Goal: Check status

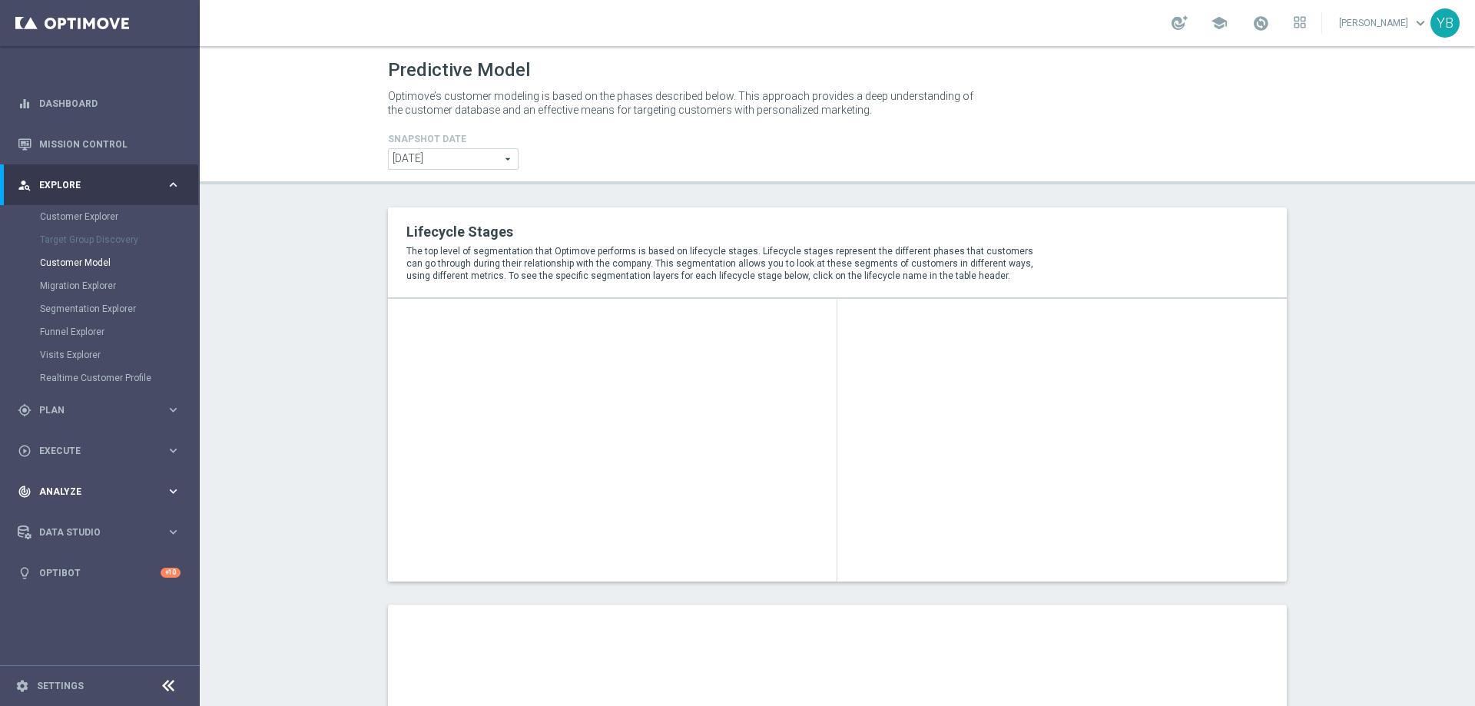
click at [171, 495] on icon "keyboard_arrow_right" at bounding box center [173, 491] width 15 height 15
click at [169, 453] on icon "keyboard_arrow_right" at bounding box center [173, 454] width 15 height 15
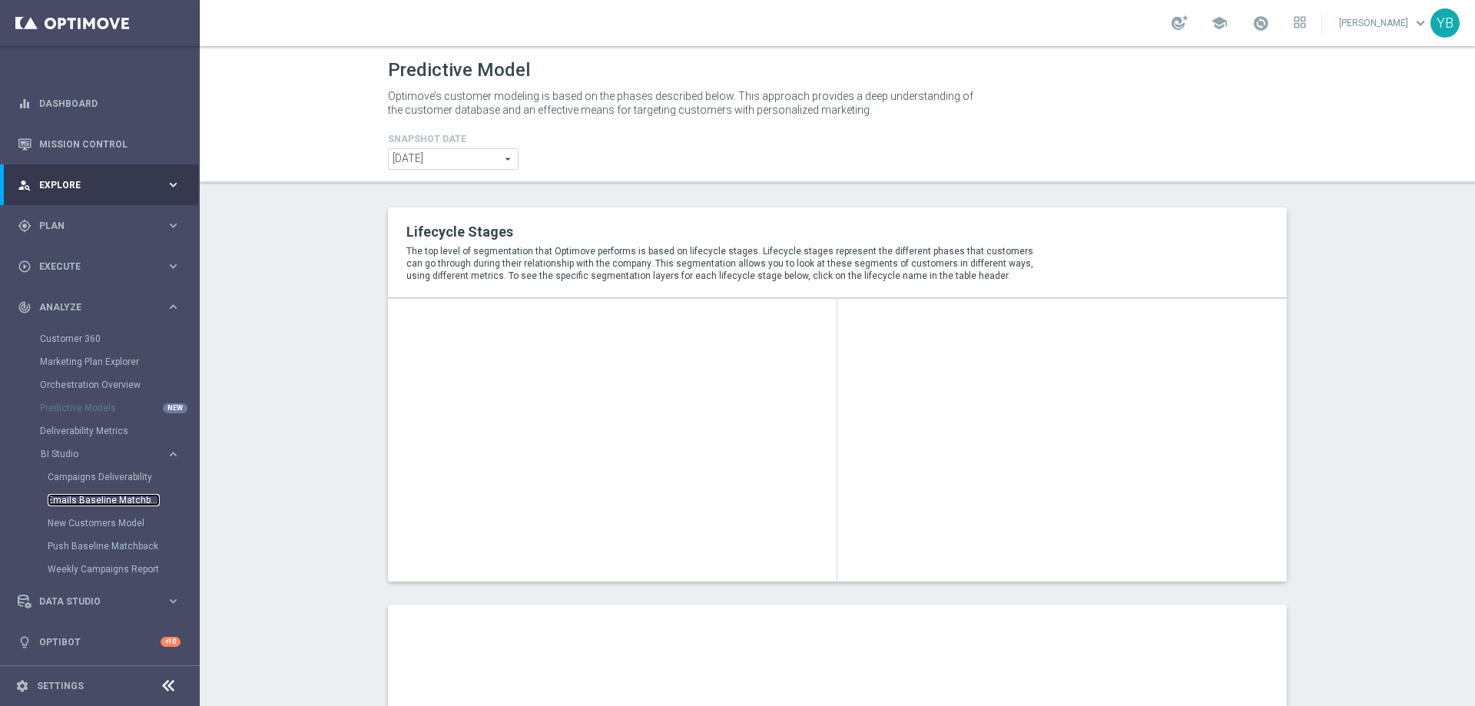
click at [80, 500] on link "Emails Baseline Matchback" at bounding box center [104, 500] width 112 height 12
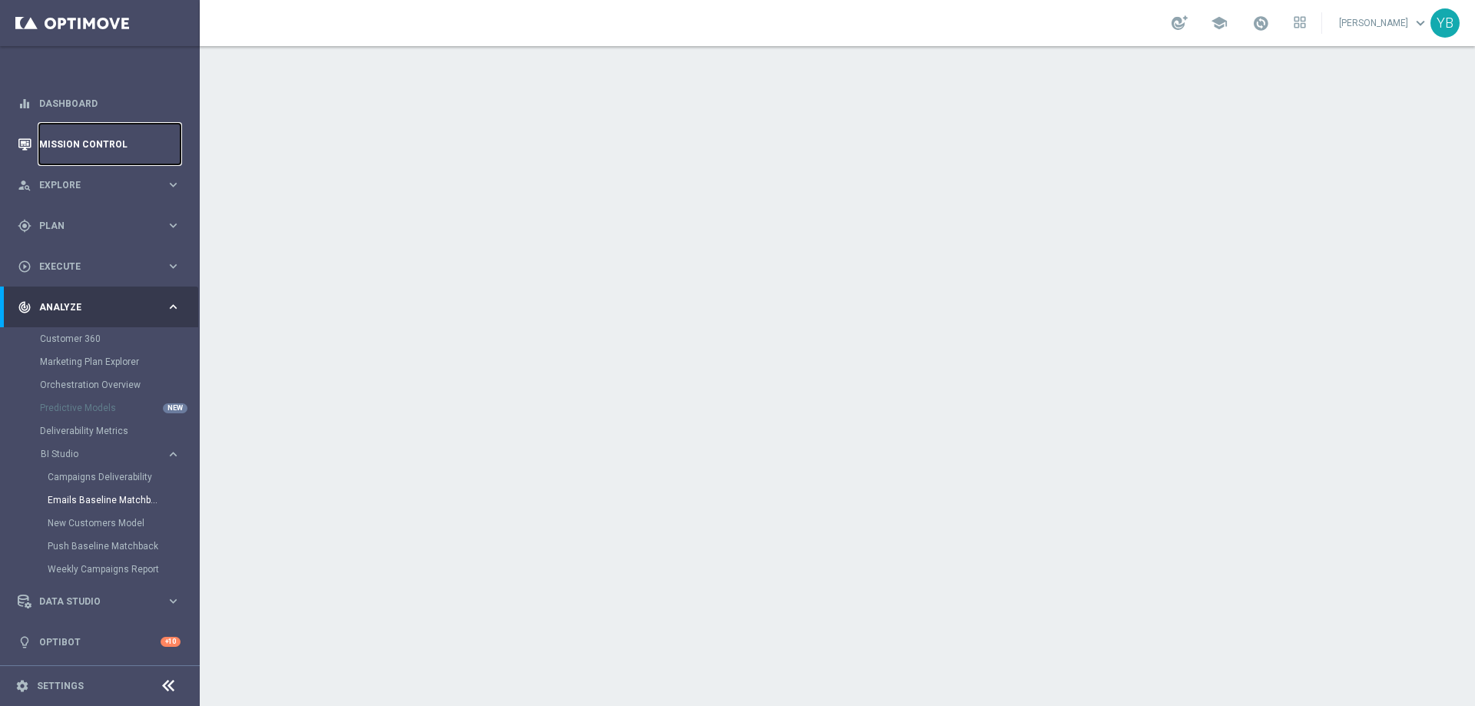
click at [85, 139] on link "Mission Control" at bounding box center [109, 144] width 141 height 41
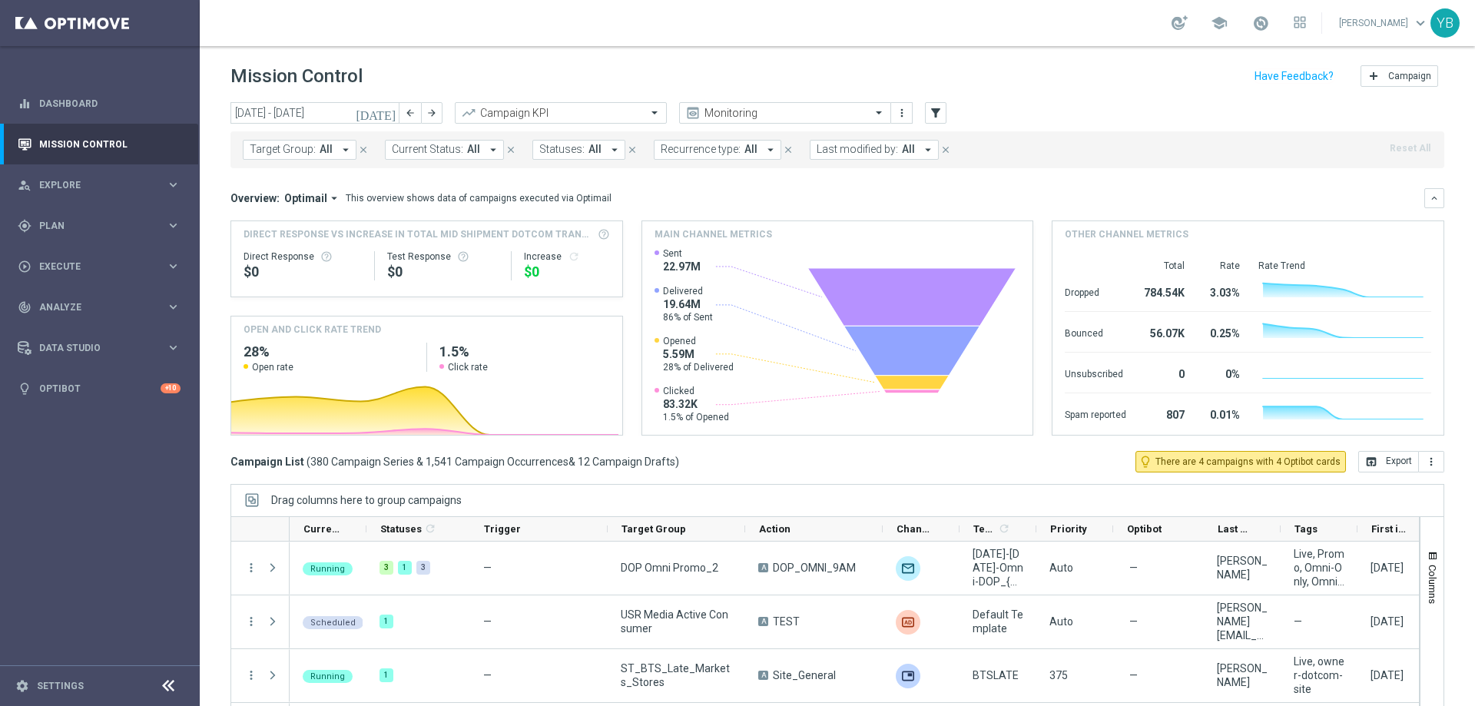
click at [389, 112] on icon "[DATE]" at bounding box center [376, 113] width 41 height 14
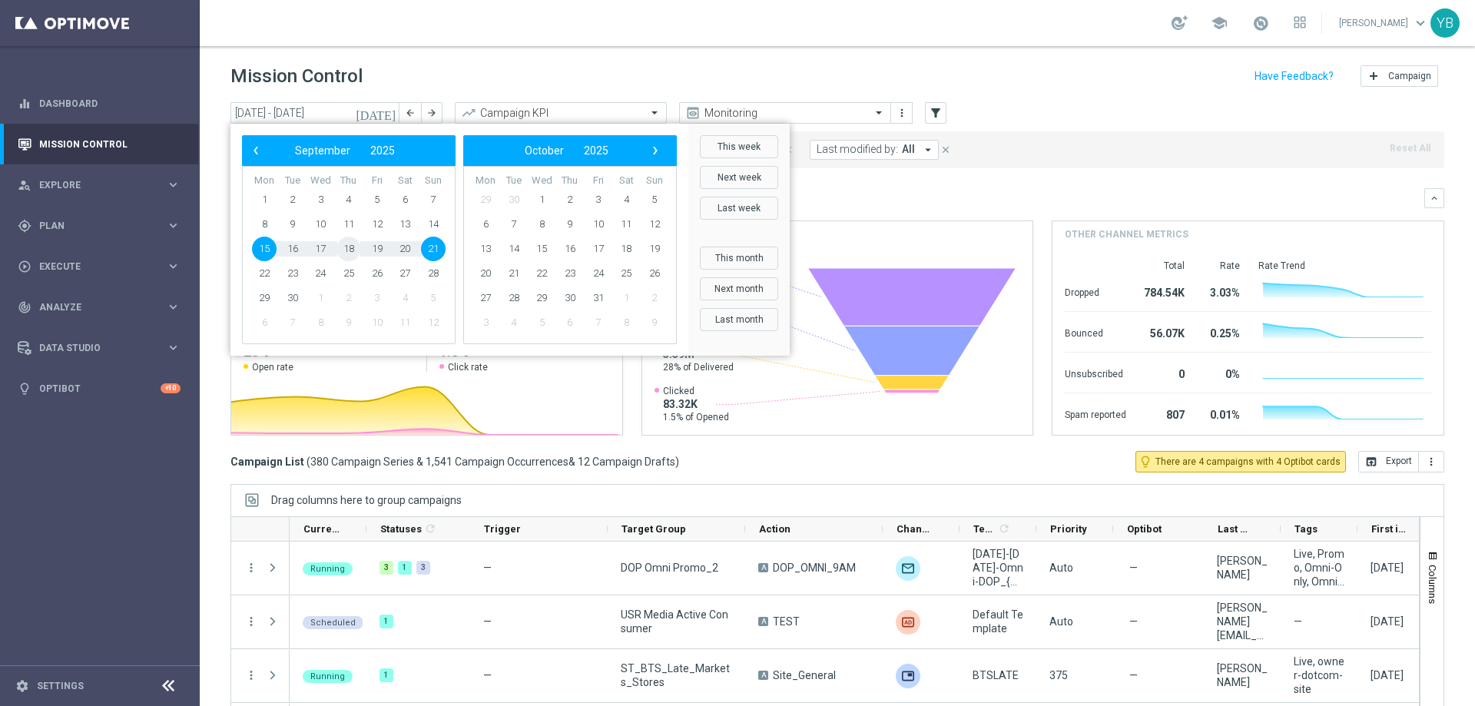
click at [348, 253] on span "18" at bounding box center [349, 249] width 25 height 25
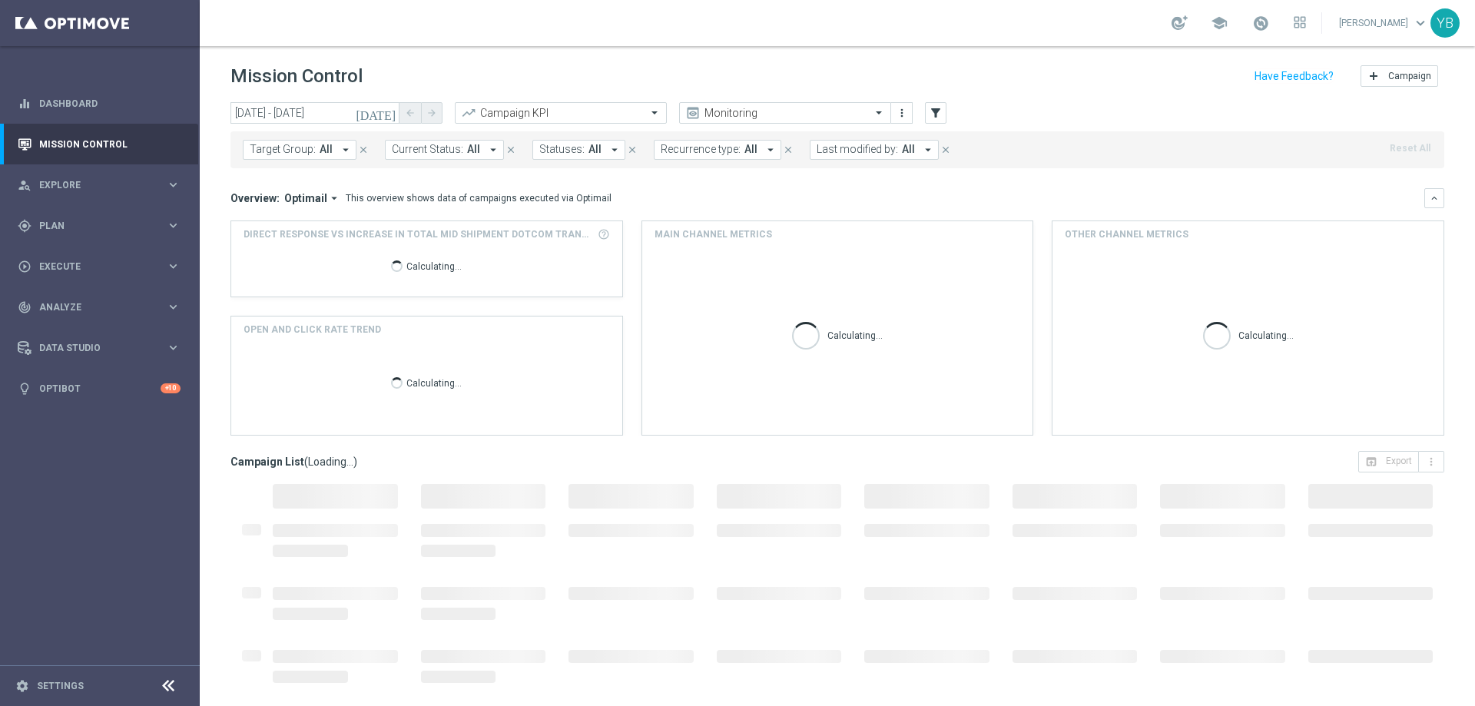
type input "[DATE] - [DATE]"
click at [327, 196] on icon "arrow_drop_down" at bounding box center [334, 198] width 14 height 14
click at [293, 223] on div "Analysis" at bounding box center [299, 222] width 92 height 22
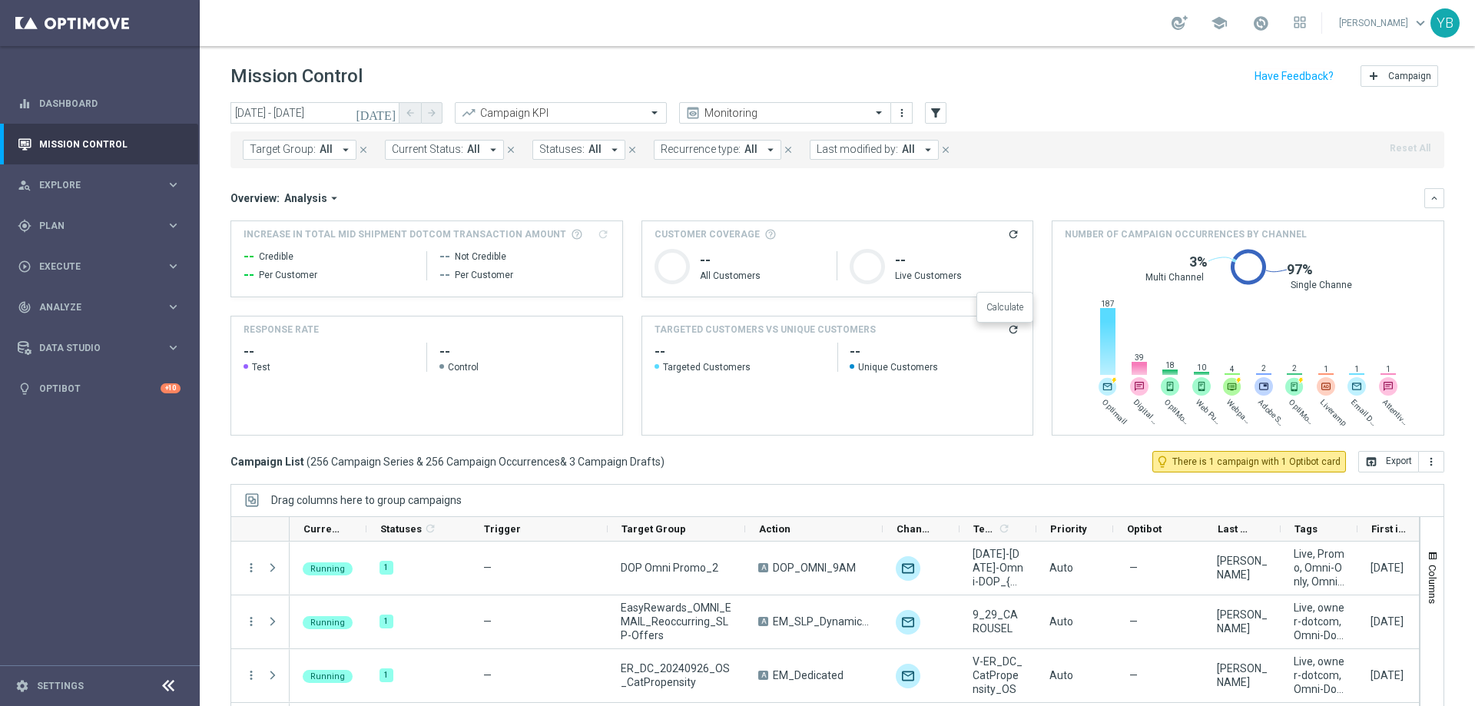
click at [1007, 332] on icon "refresh" at bounding box center [1013, 329] width 12 height 12
click at [918, 472] on div "[DATE] [DATE] - [DATE] arrow_back arrow_forward Campaign KPI trending_up Monito…" at bounding box center [837, 397] width 1275 height 590
